Goal: Task Accomplishment & Management: Manage account settings

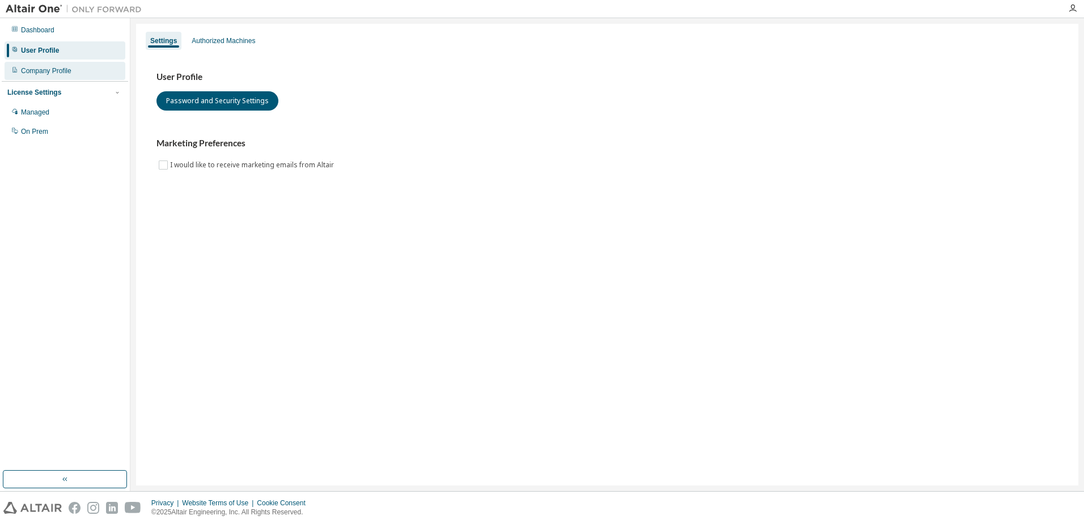
click at [37, 72] on div "Company Profile" at bounding box center [46, 70] width 50 height 9
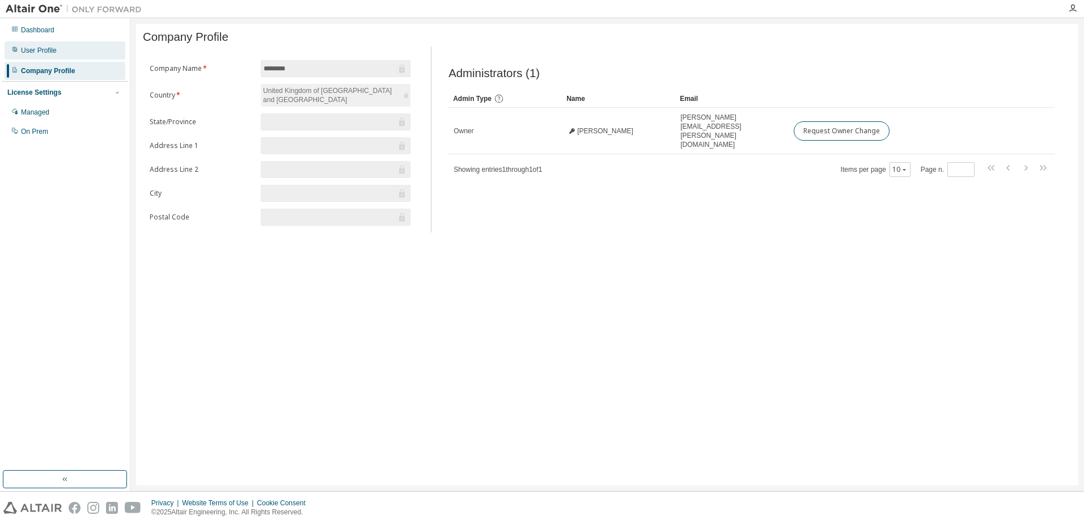
click at [59, 52] on div "User Profile" at bounding box center [65, 50] width 121 height 18
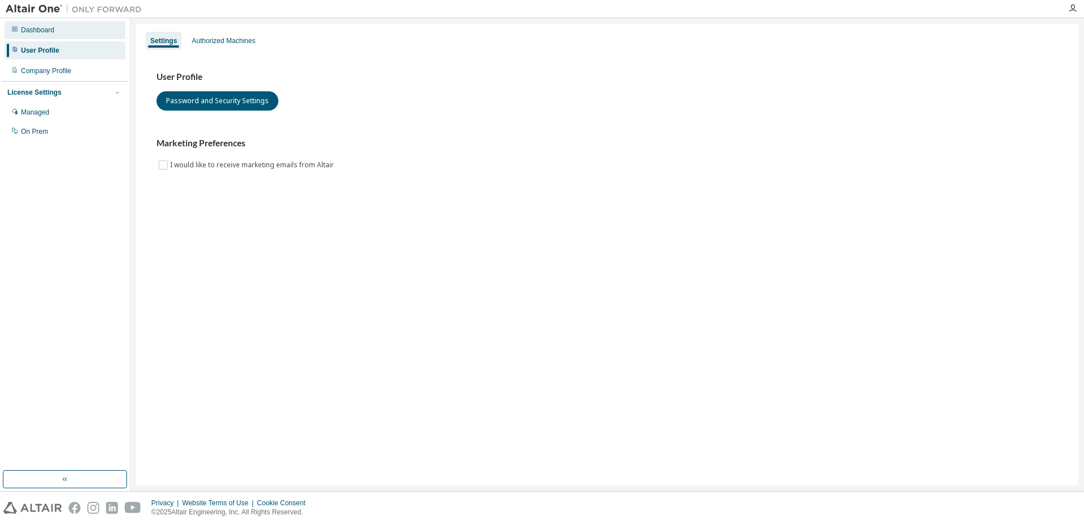
click at [60, 36] on div "Dashboard" at bounding box center [65, 30] width 121 height 18
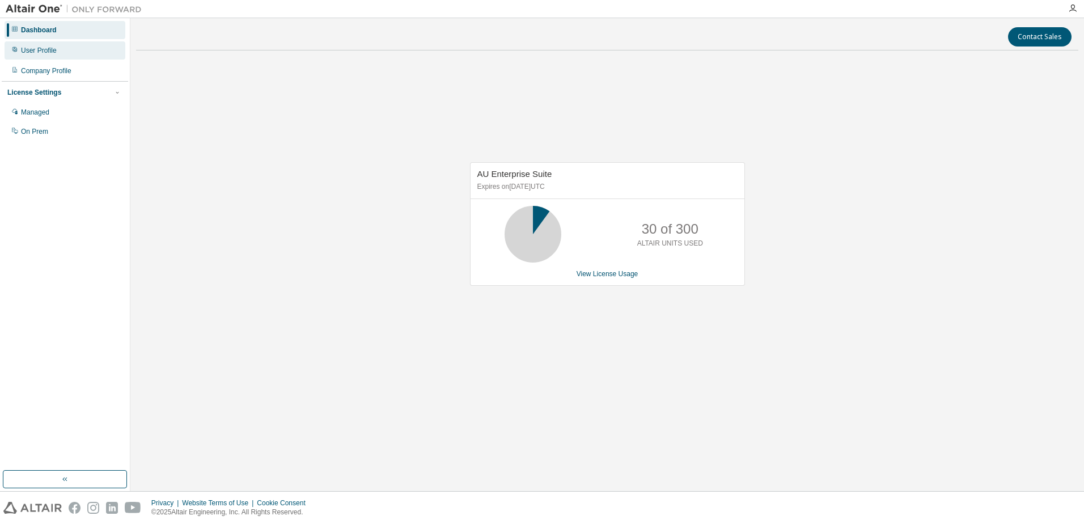
click at [60, 50] on div "User Profile" at bounding box center [65, 50] width 121 height 18
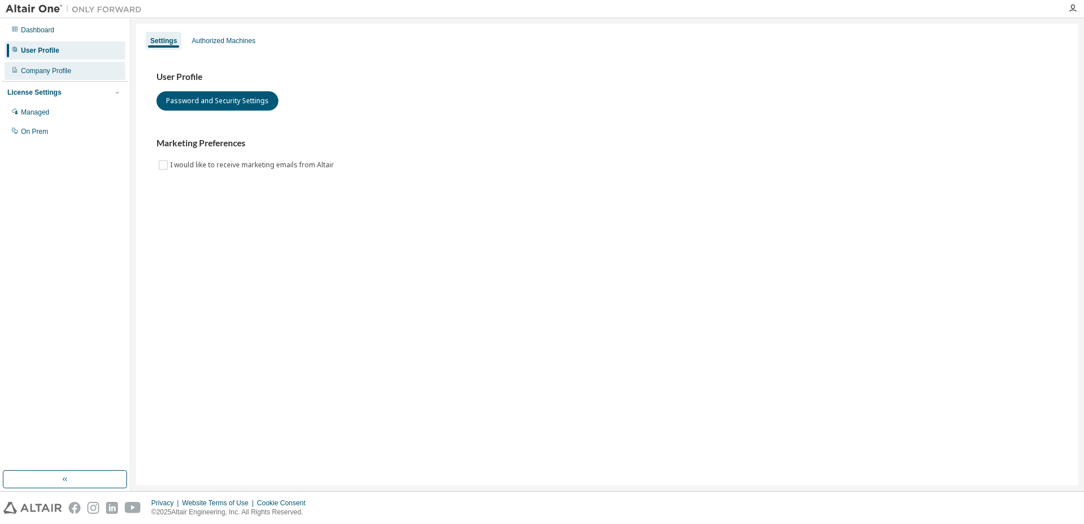
click at [52, 71] on div "Company Profile" at bounding box center [46, 70] width 50 height 9
